Goal: Find specific page/section: Find specific page/section

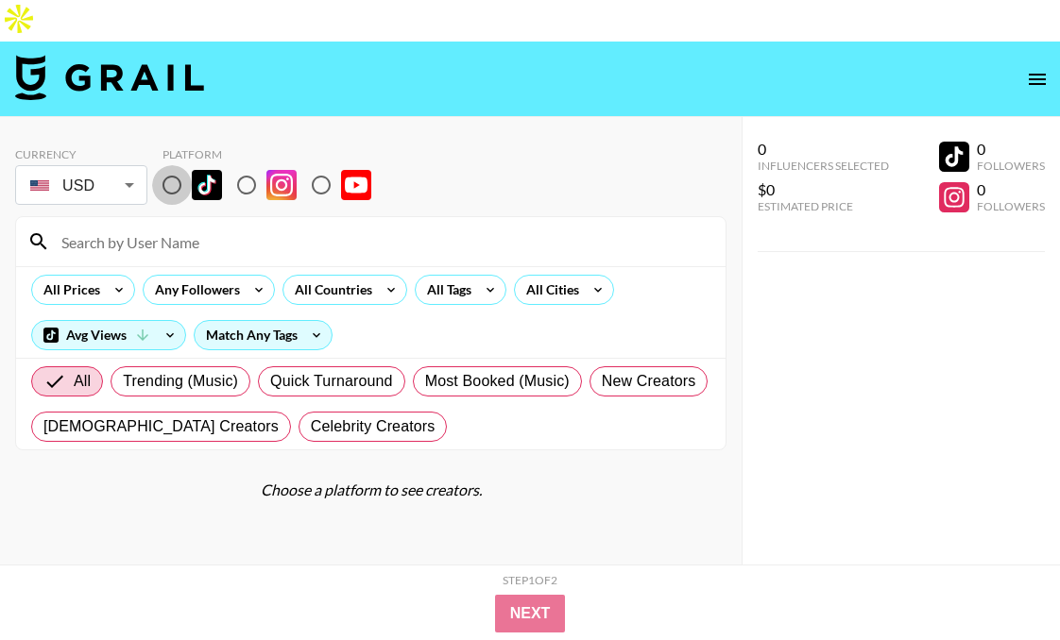
click at [181, 165] on input "radio" at bounding box center [172, 185] width 40 height 40
radio input "true"
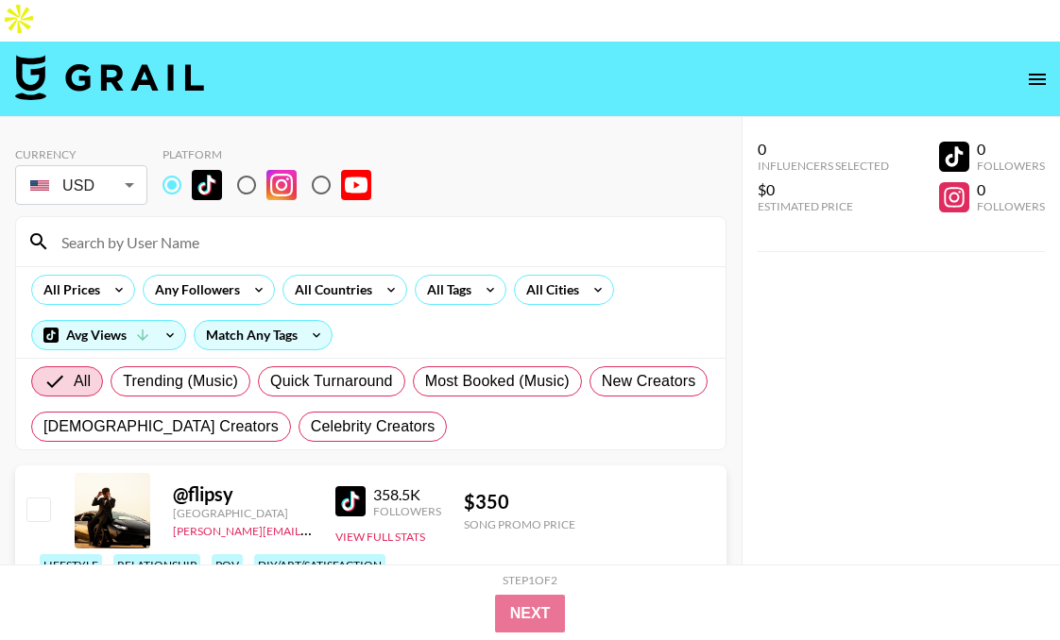
click at [180, 227] on input at bounding box center [382, 242] width 664 height 30
paste input "chickenmanem"
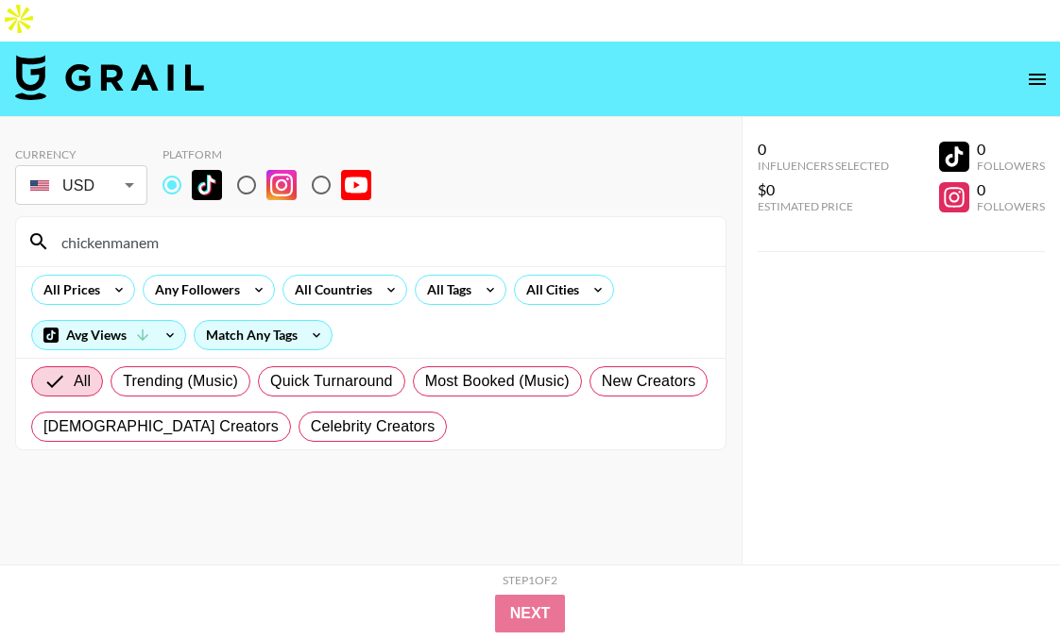
click at [68, 227] on input "chickenmanem" at bounding box center [382, 242] width 664 height 30
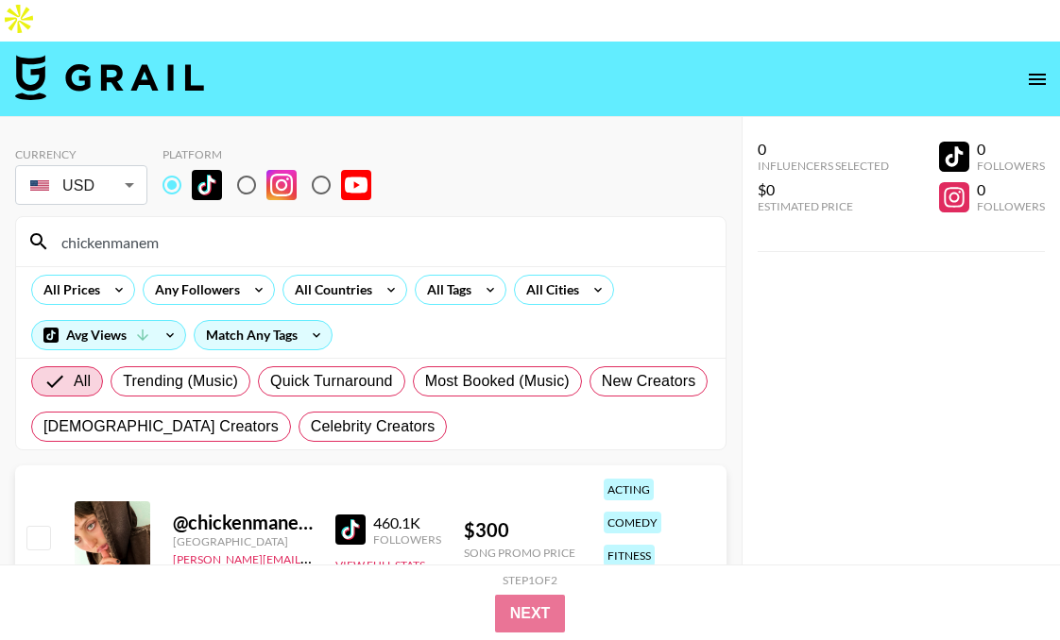
click at [224, 227] on input "chickenmanem" at bounding box center [382, 242] width 664 height 30
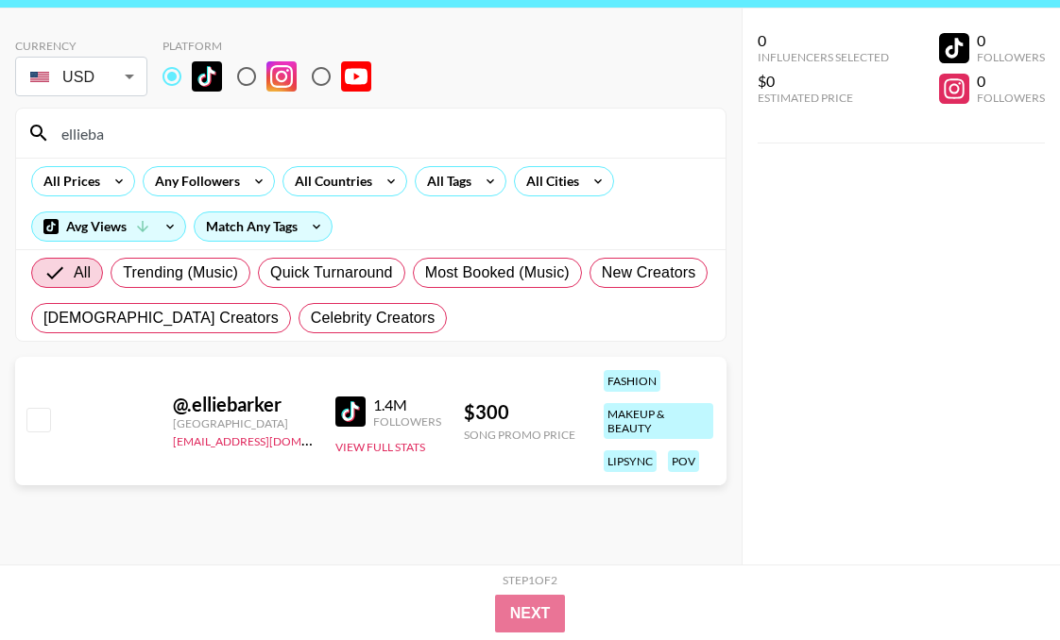
scroll to position [76, 0]
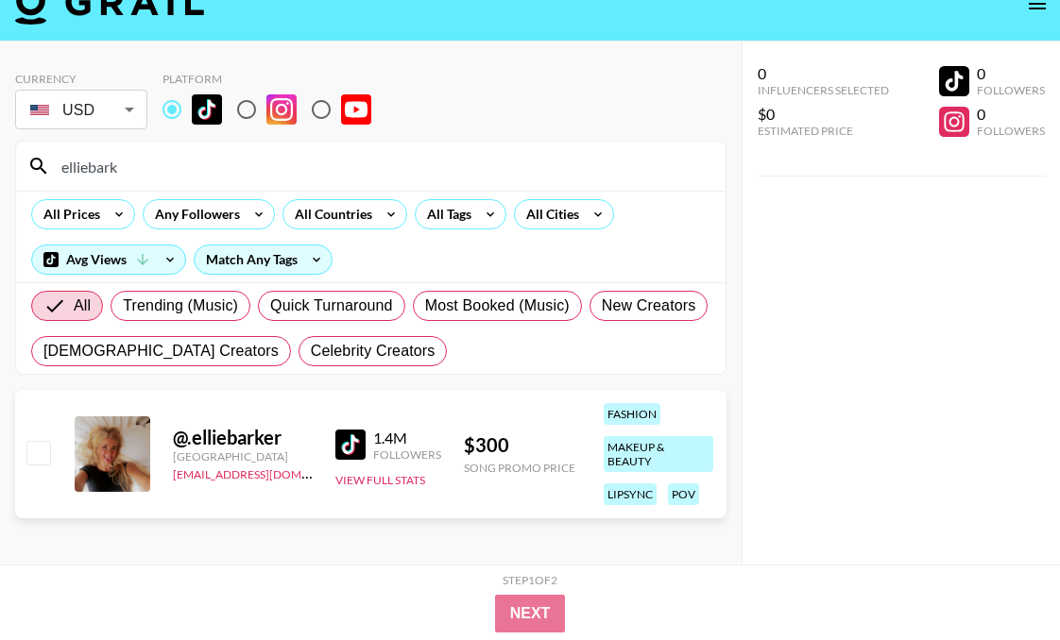
click at [357, 151] on input "elliebark" at bounding box center [382, 166] width 664 height 30
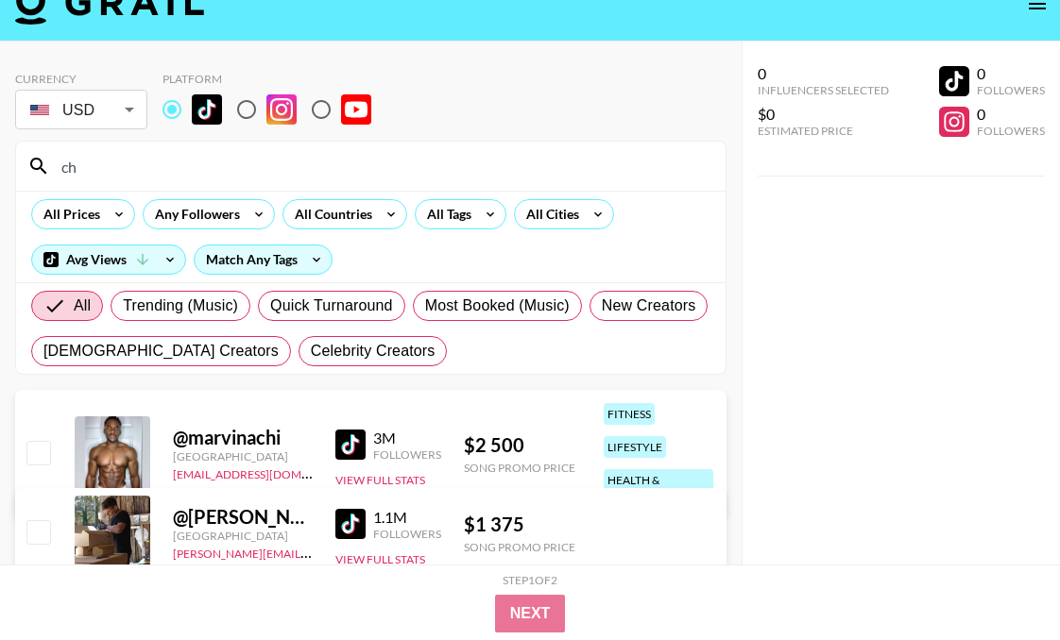
scroll to position [109, 0]
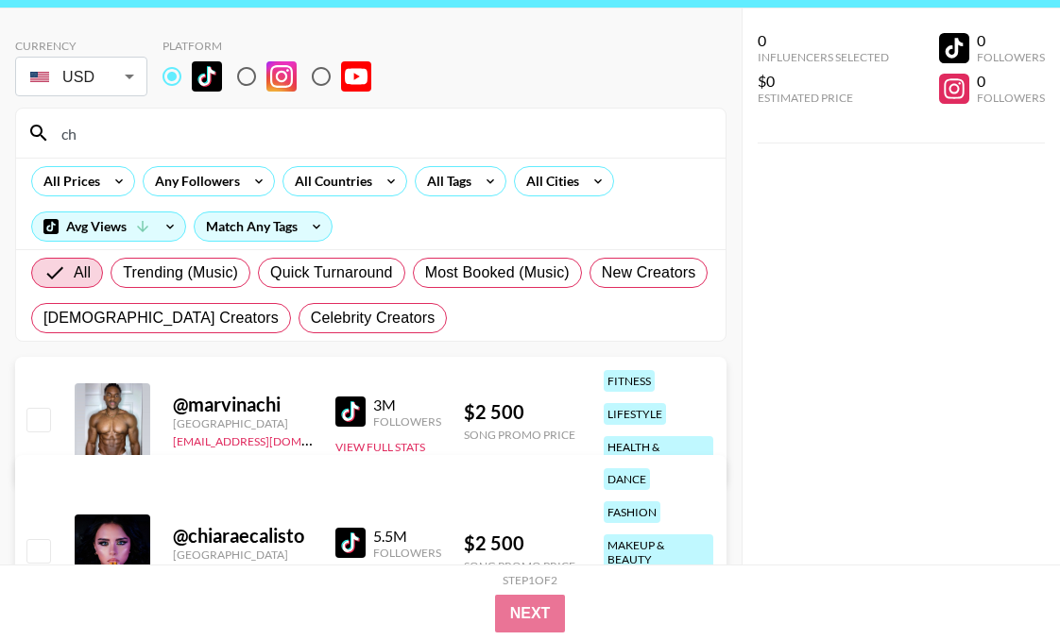
type input "c"
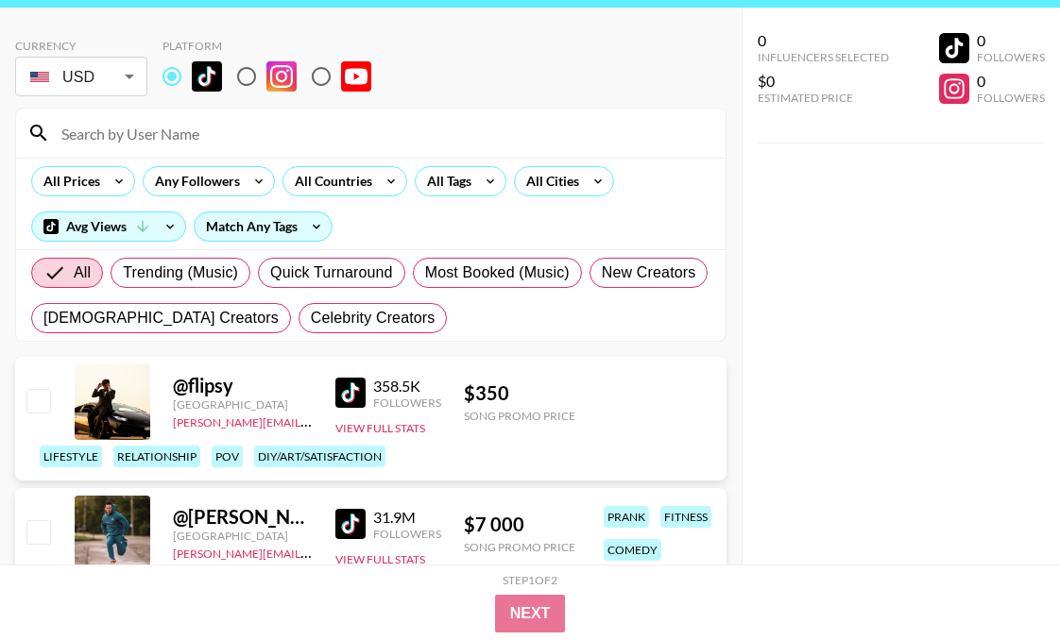
paste input "chickenmanem"
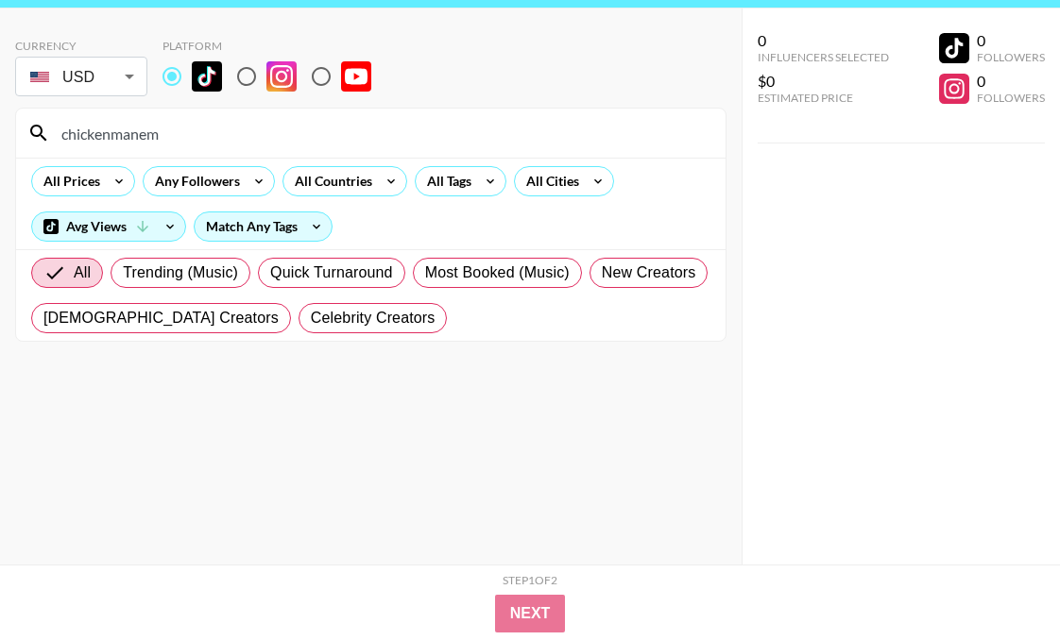
scroll to position [76, 0]
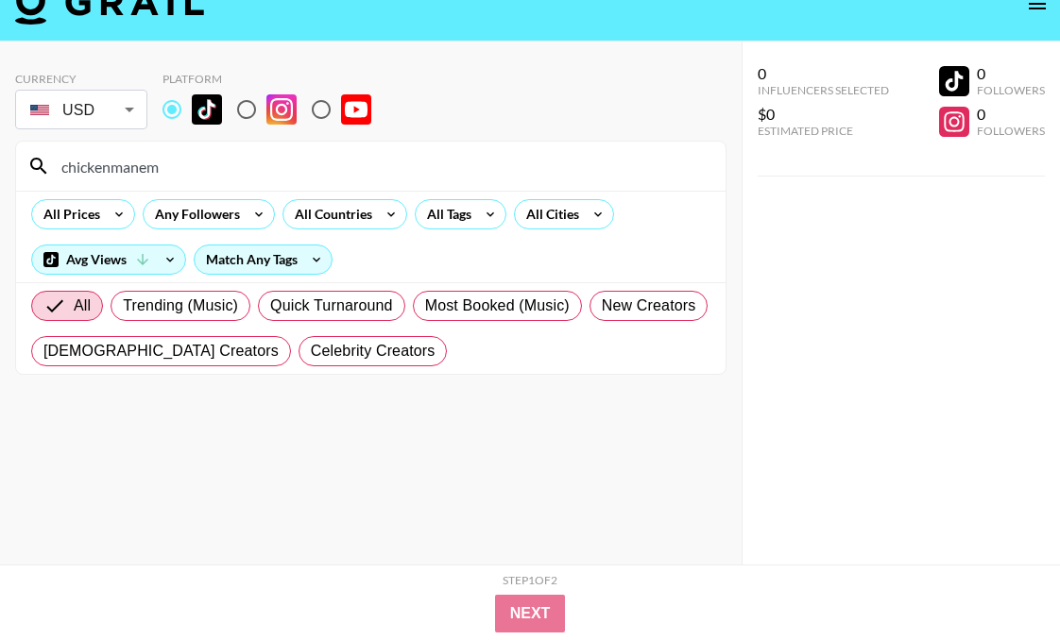
click at [62, 151] on input "chickenmanem" at bounding box center [382, 166] width 664 height 30
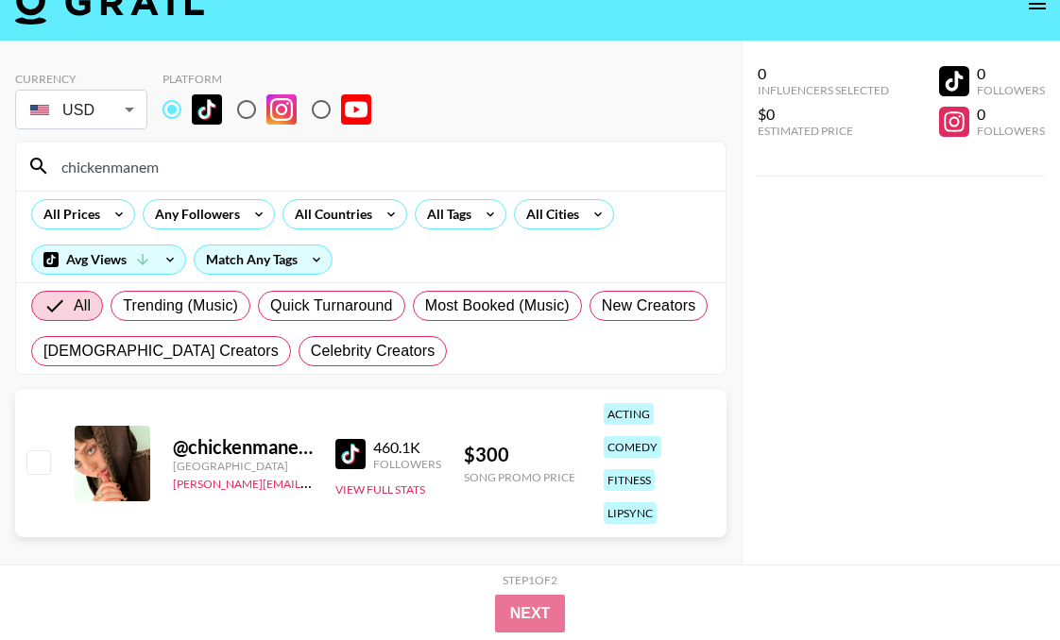
type input "chickenmanem"
